Goal: Navigation & Orientation: Find specific page/section

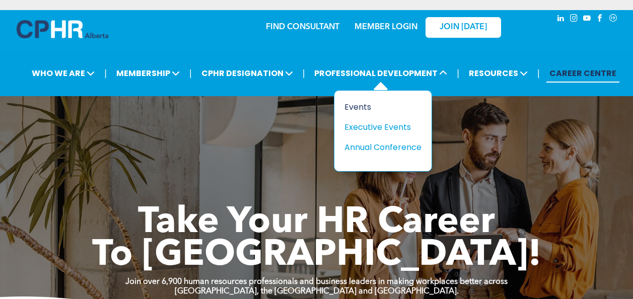
click at [362, 104] on div "Events" at bounding box center [378, 107] width 69 height 13
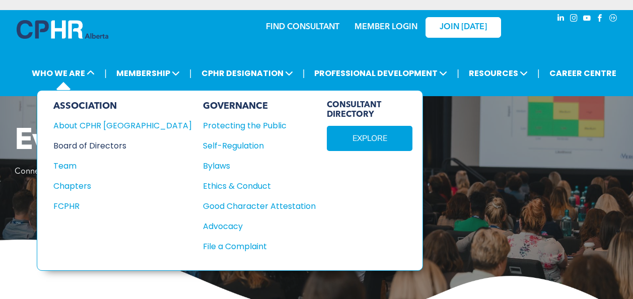
click at [88, 145] on div "Board of Directors" at bounding box center [115, 145] width 125 height 13
